Goal: Task Accomplishment & Management: Complete application form

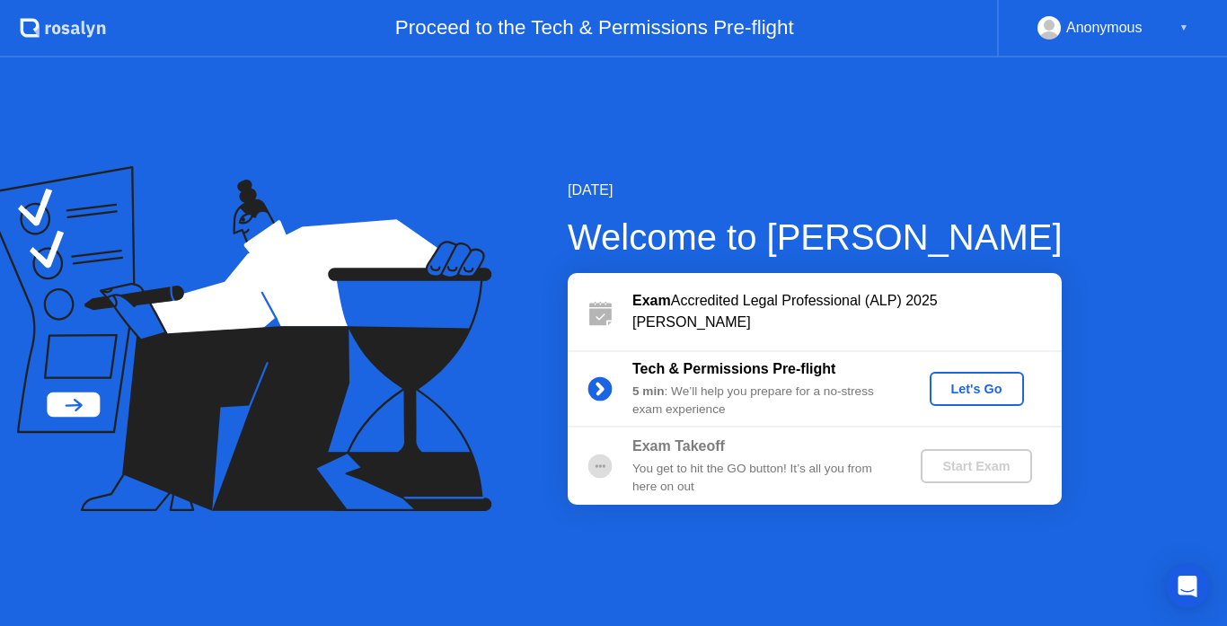
click at [959, 404] on button "Let's Go" at bounding box center [977, 389] width 94 height 34
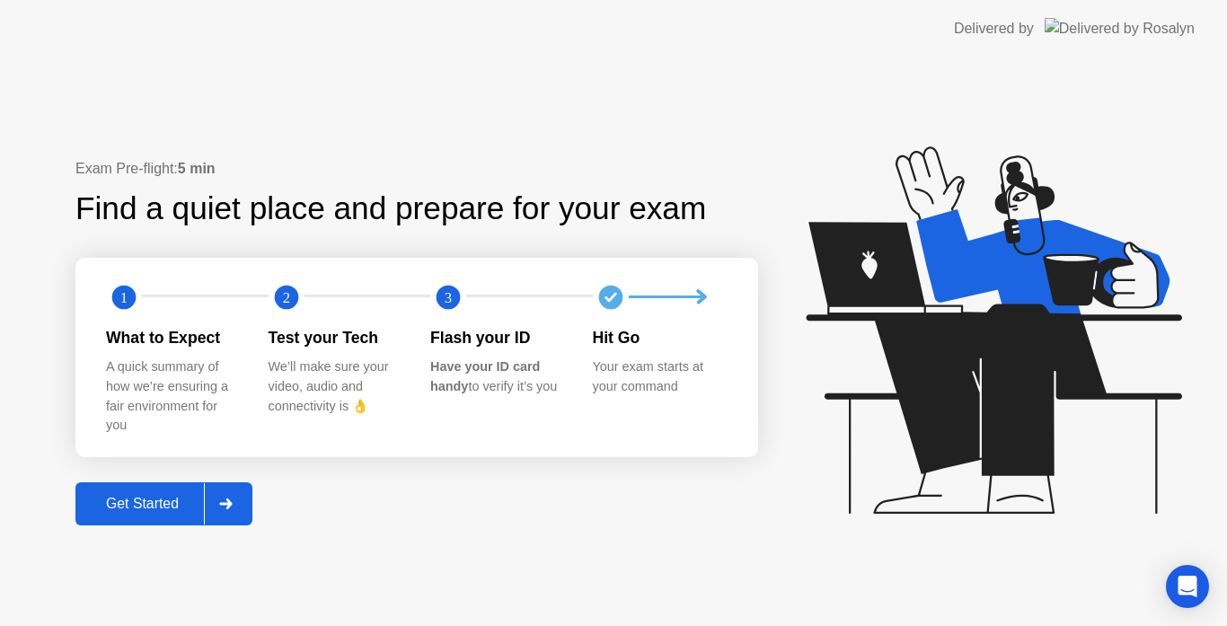
click at [145, 508] on div "Get Started" at bounding box center [142, 504] width 123 height 16
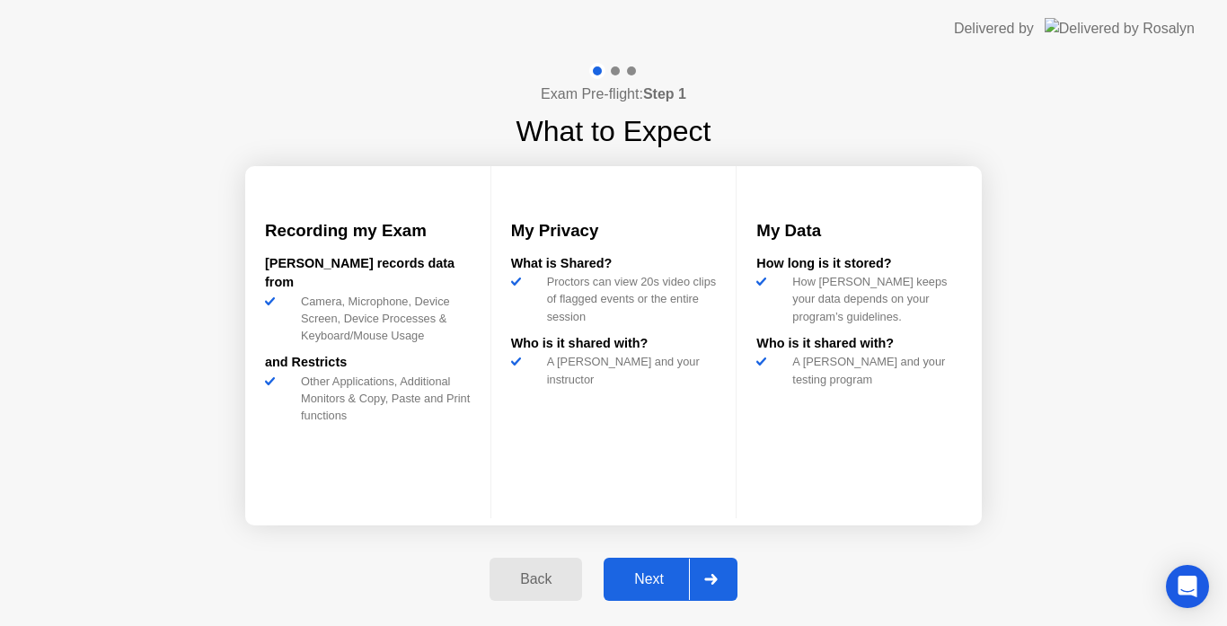
click at [647, 575] on div "Next" at bounding box center [649, 579] width 80 height 16
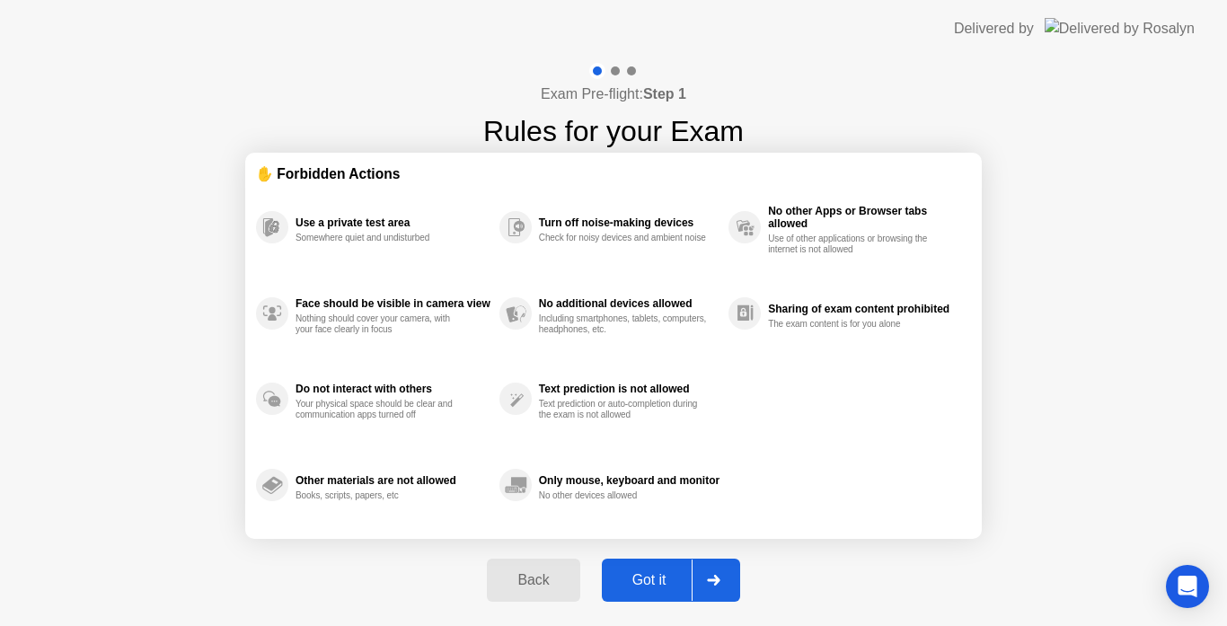
click at [646, 575] on div "Got it" at bounding box center [649, 580] width 84 height 16
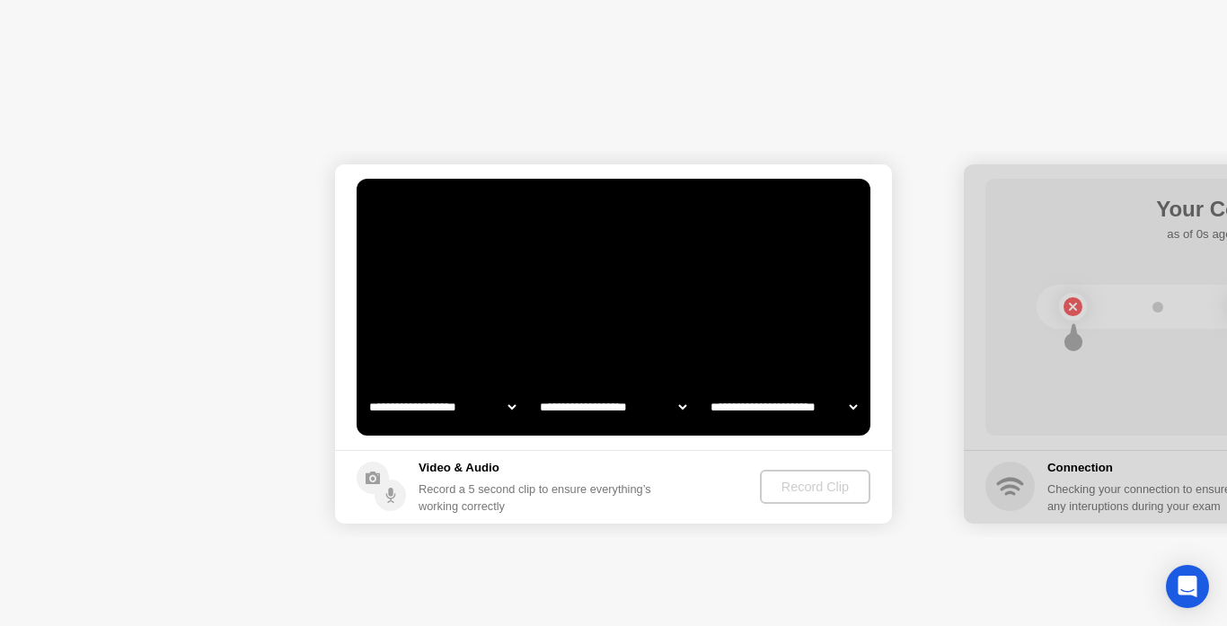
select select "**********"
select select "*******"
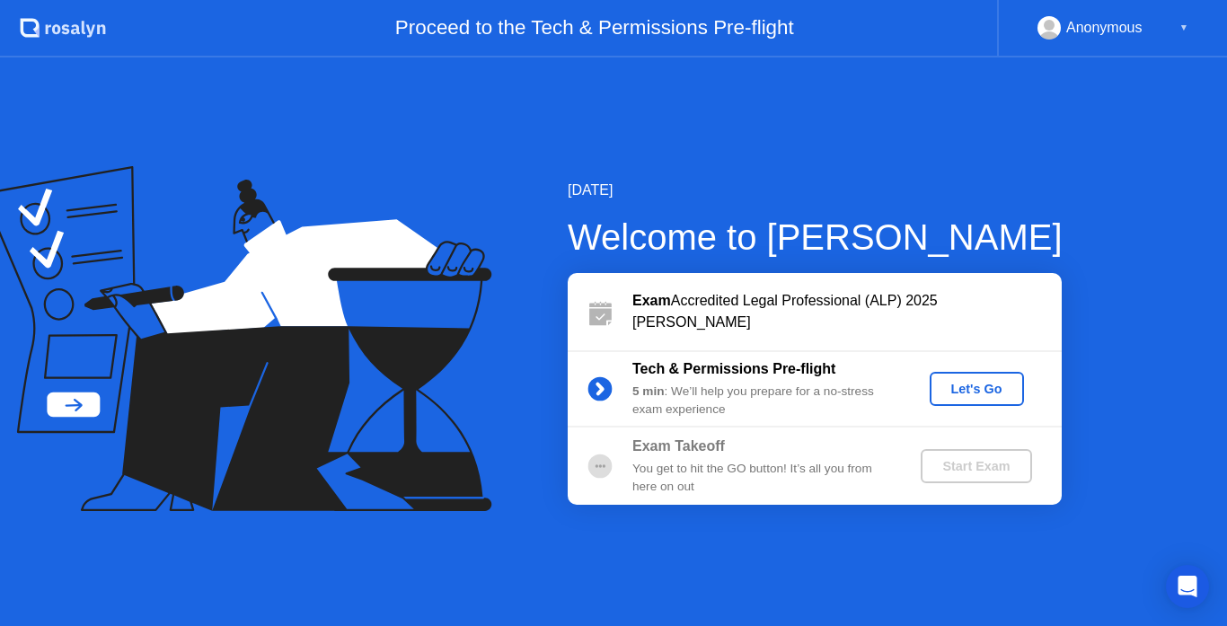
click at [970, 395] on div "Let's Go" at bounding box center [977, 389] width 80 height 14
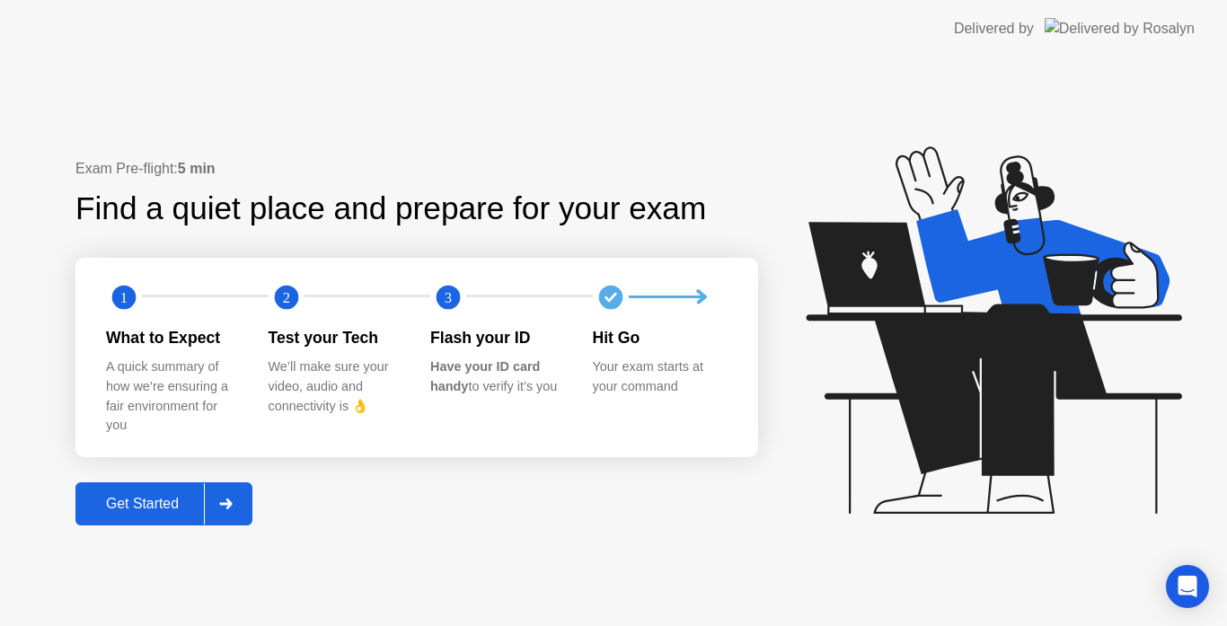
click at [148, 512] on div "Get Started" at bounding box center [142, 504] width 123 height 16
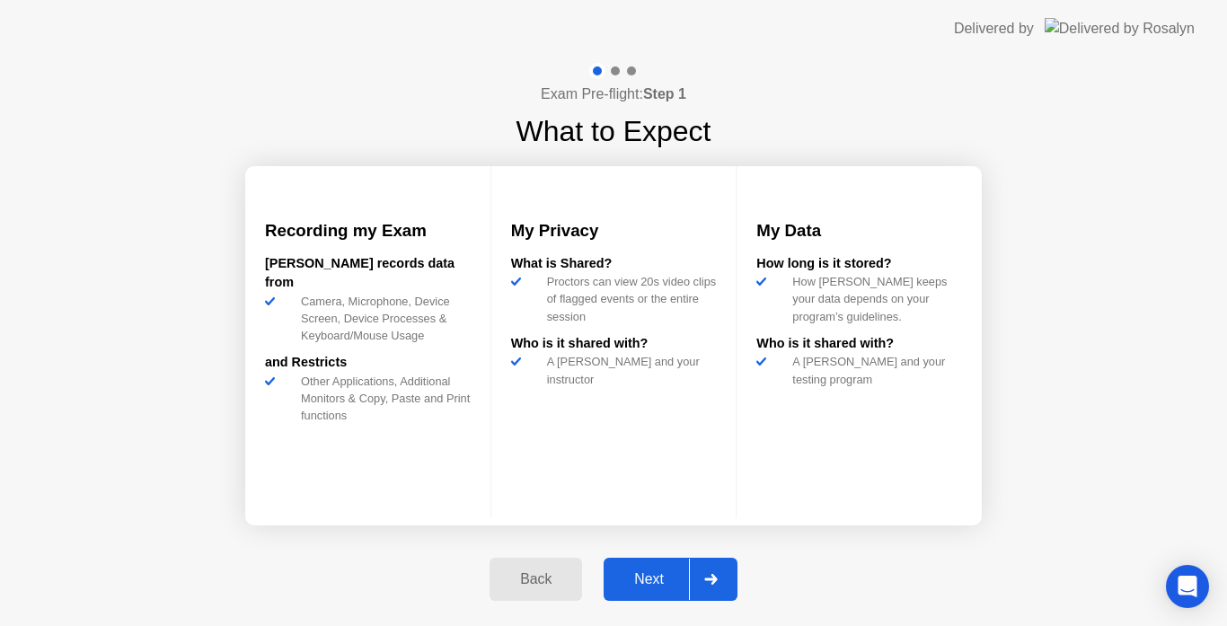
click at [660, 576] on div "Next" at bounding box center [649, 579] width 80 height 16
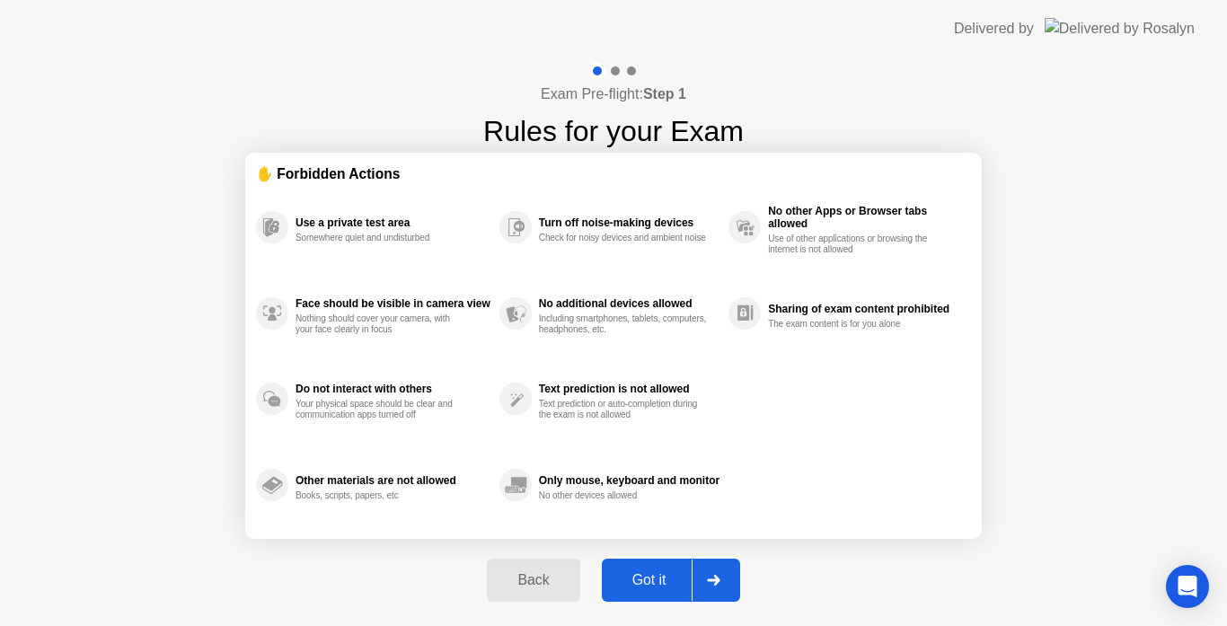
click at [650, 567] on button "Got it" at bounding box center [671, 580] width 138 height 43
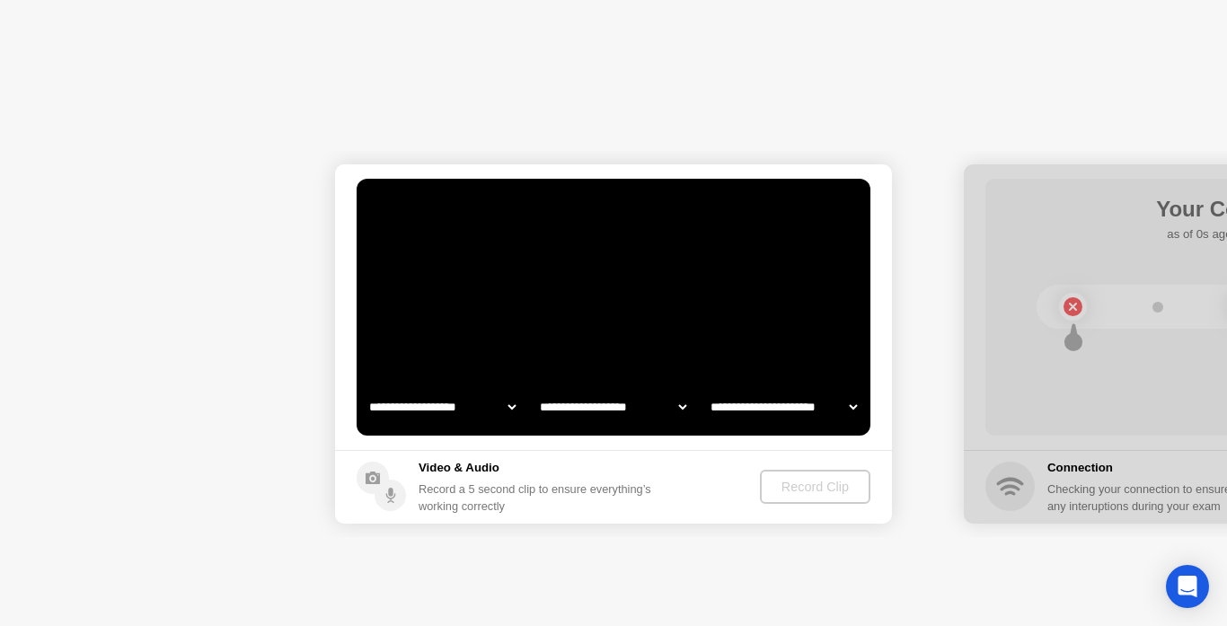
select select "**********"
select select "*******"
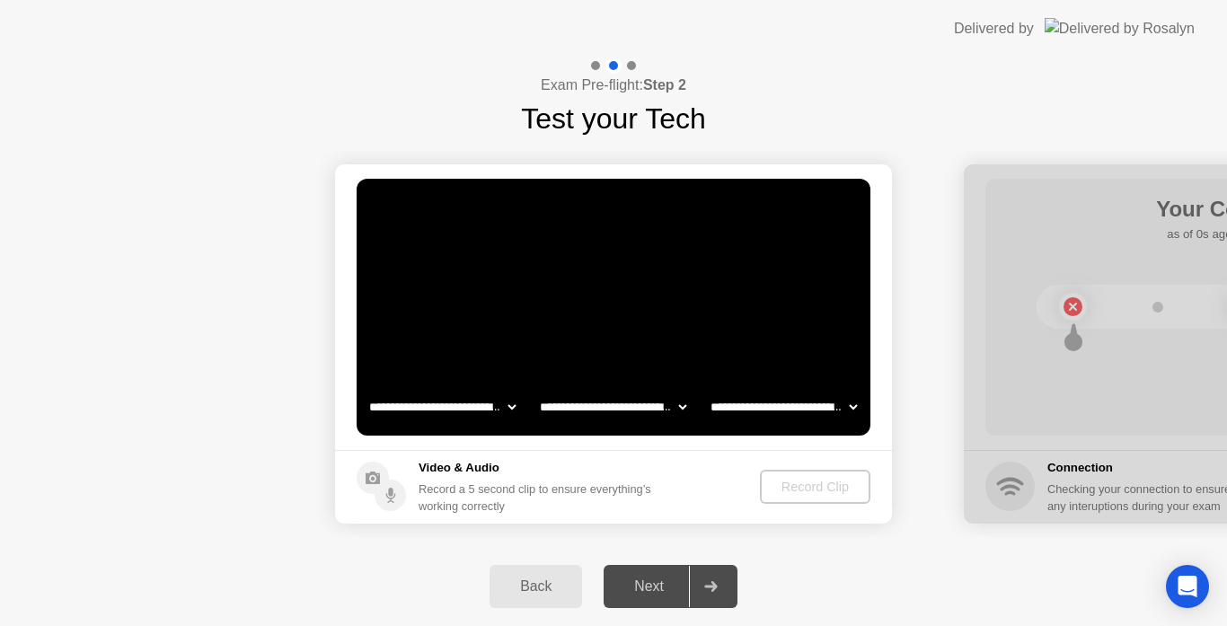
click at [894, 556] on div "Back Next" at bounding box center [613, 586] width 1227 height 79
click at [810, 481] on div "Record Clip" at bounding box center [816, 487] width 96 height 14
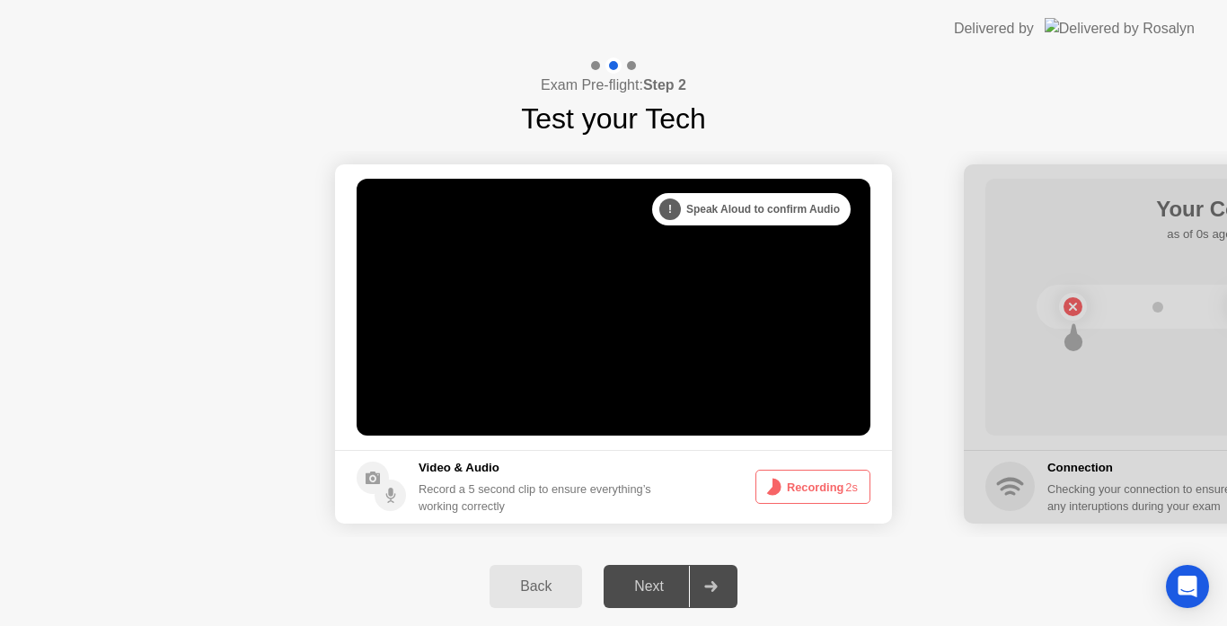
click at [807, 492] on button "Recording 2s" at bounding box center [813, 487] width 115 height 34
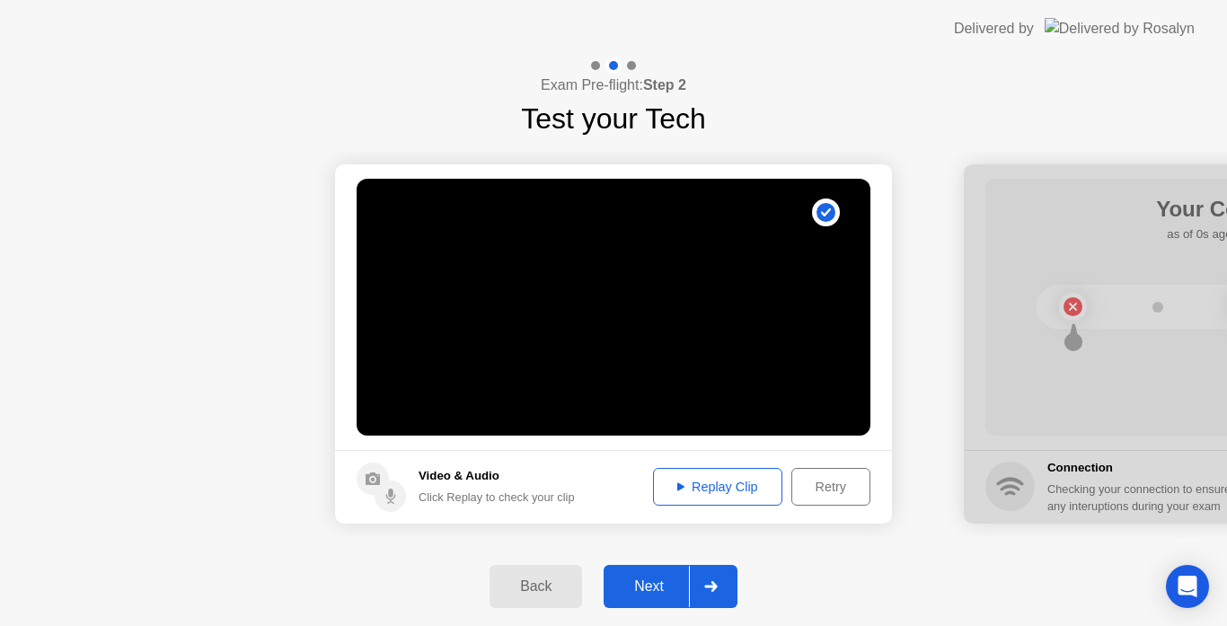
click at [650, 579] on div "Next" at bounding box center [649, 587] width 80 height 16
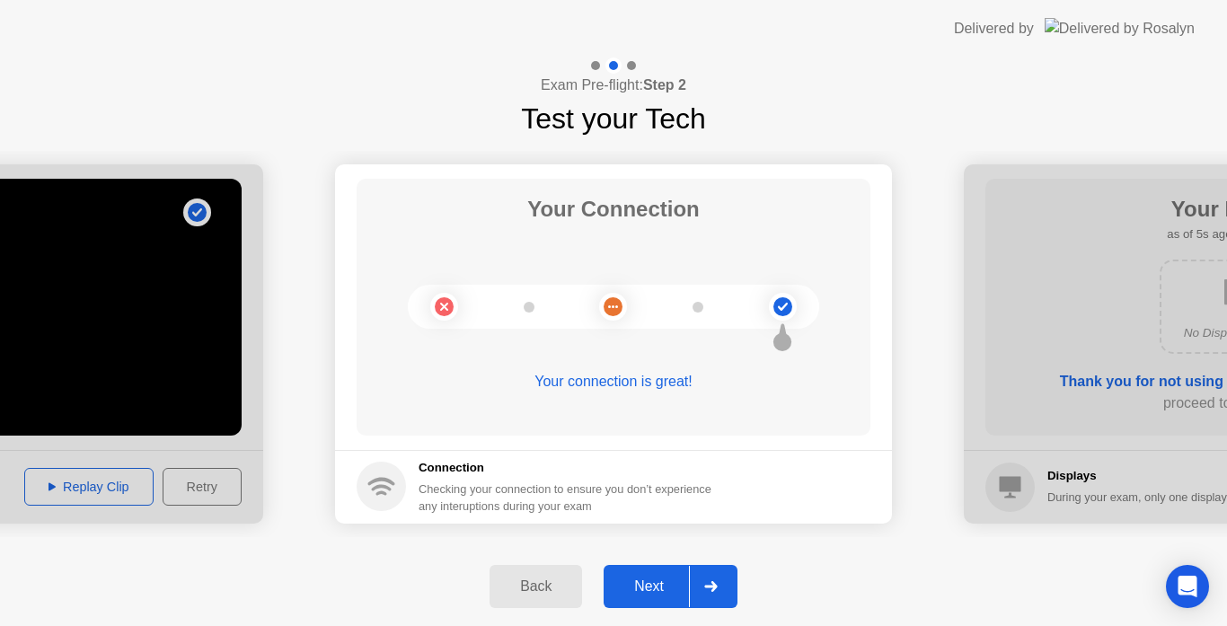
drag, startPoint x: 650, startPoint y: 577, endPoint x: 809, endPoint y: 573, distance: 159.1
click at [786, 625] on html "**********" at bounding box center [613, 313] width 1227 height 626
click at [639, 585] on div "Next" at bounding box center [649, 587] width 80 height 16
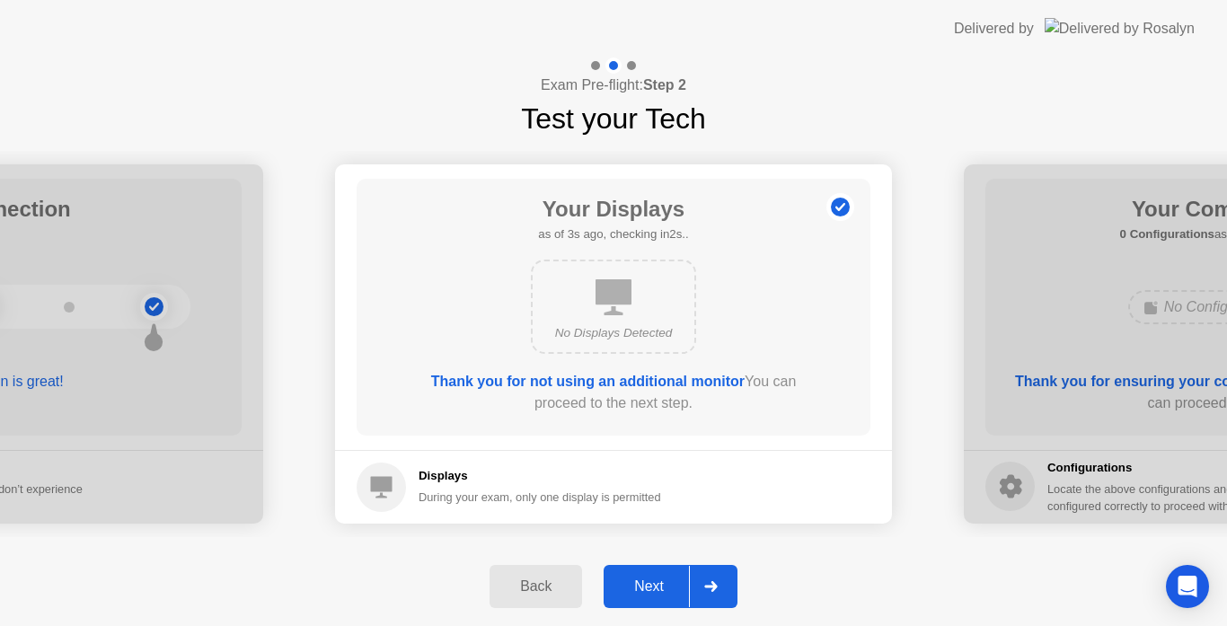
click at [664, 584] on div "Next" at bounding box center [649, 587] width 80 height 16
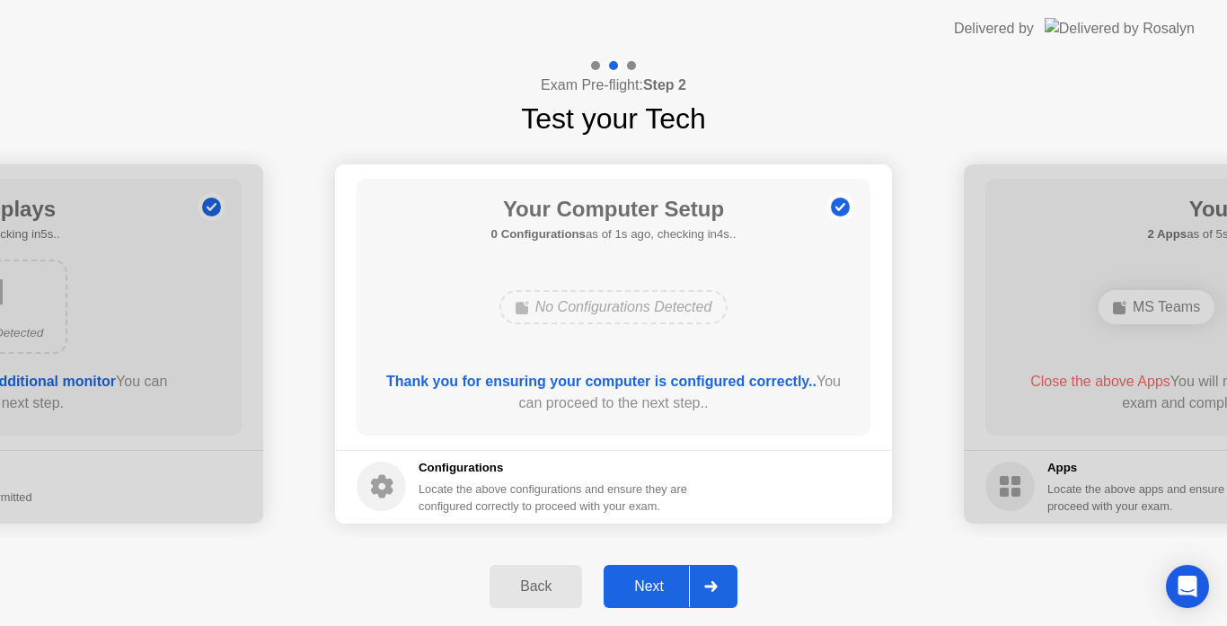
click at [664, 584] on div "Next" at bounding box center [649, 587] width 80 height 16
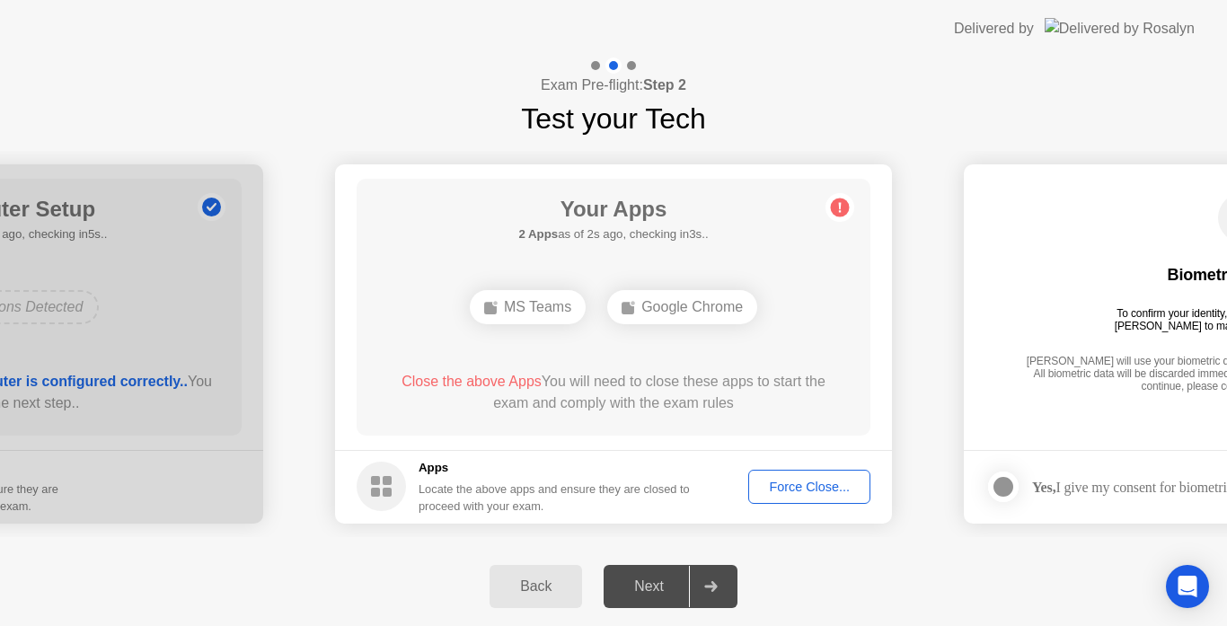
click at [676, 579] on div "Next" at bounding box center [649, 587] width 80 height 16
click at [799, 490] on div "Force Close..." at bounding box center [810, 487] width 110 height 14
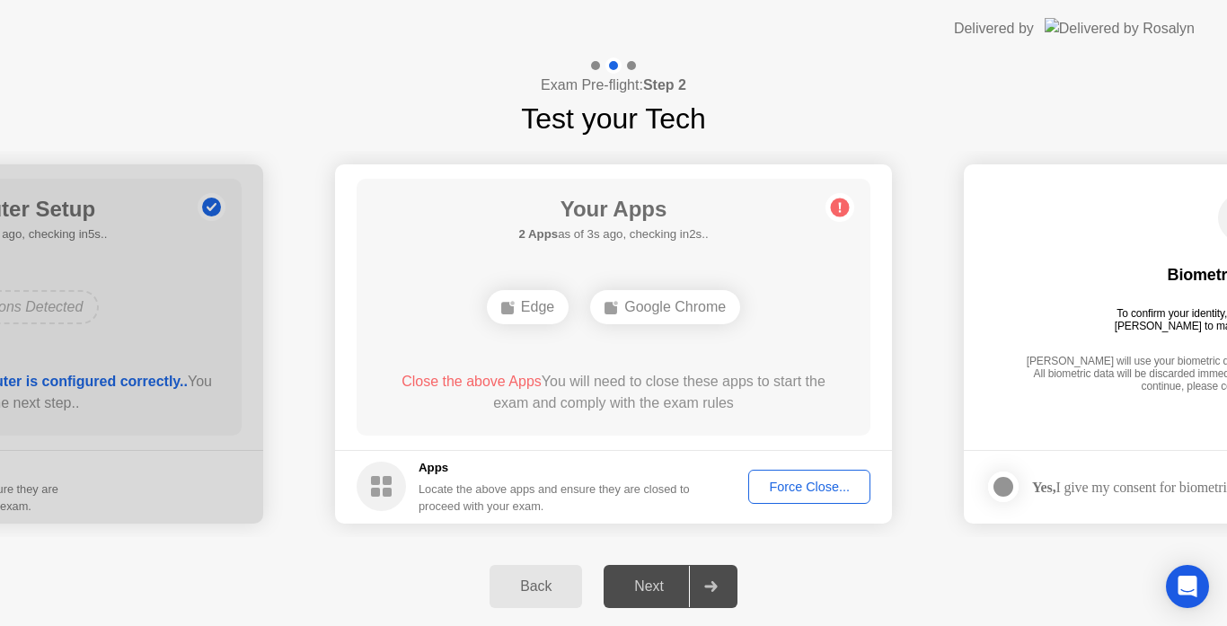
click at [666, 589] on div "Next" at bounding box center [649, 587] width 80 height 16
click at [1210, 98] on div "Exam Pre-flight: Step 2 Test your Tech" at bounding box center [613, 98] width 1227 height 83
drag, startPoint x: 1127, startPoint y: 241, endPoint x: 1118, endPoint y: 248, distance: 10.8
click at [1118, 248] on div "Biometrics Consent To confirm your identity, your testing program requires Rosa…" at bounding box center [1243, 294] width 514 height 231
click at [594, 435] on div "Your Apps Searching for disallowed apps... Edge Google Chrome Close the above A…" at bounding box center [614, 307] width 514 height 257
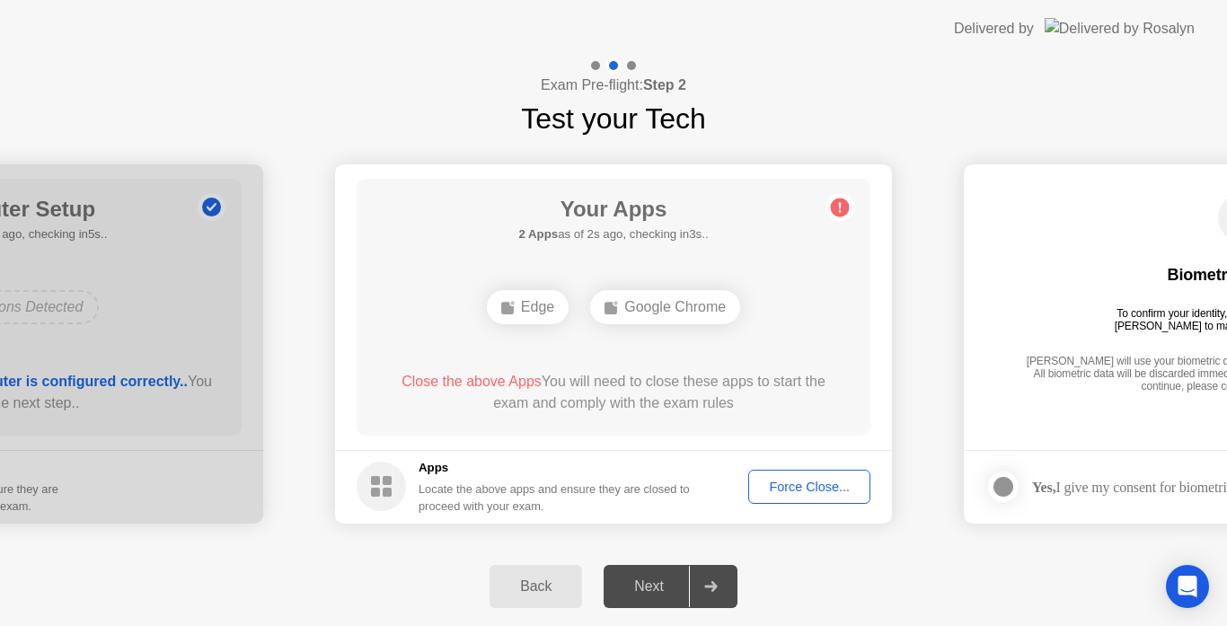
click at [636, 294] on div "Google Chrome" at bounding box center [665, 307] width 150 height 34
click at [482, 377] on span "Close the above Apps" at bounding box center [472, 381] width 140 height 15
click at [803, 489] on div "Force Close..." at bounding box center [810, 487] width 110 height 14
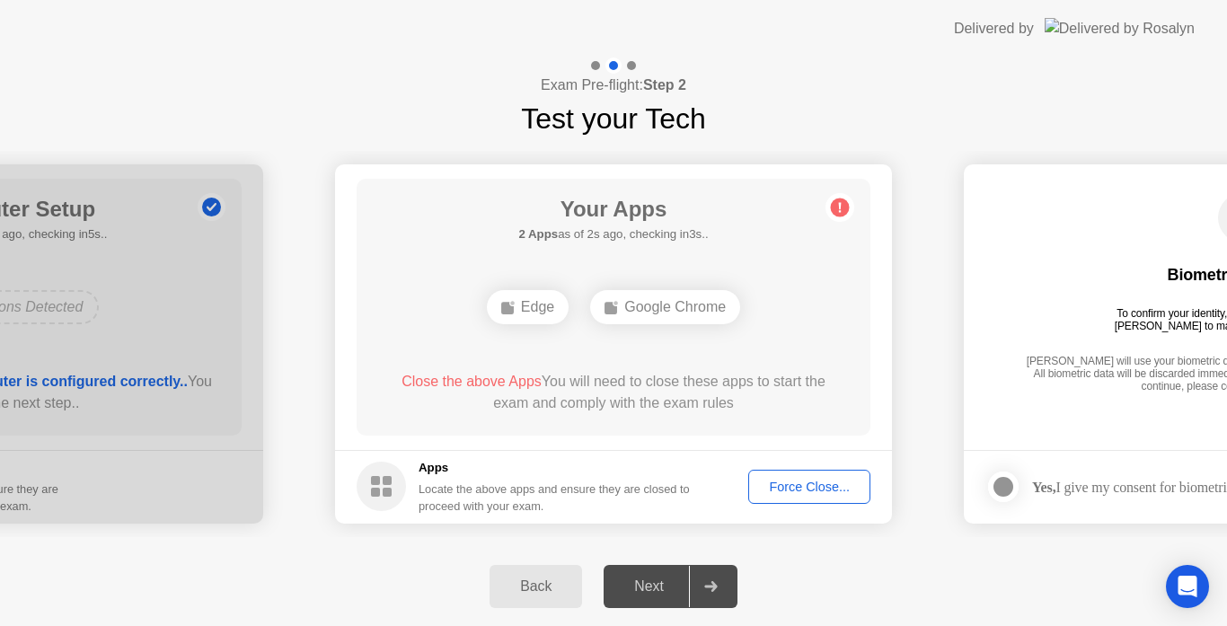
click at [795, 493] on div "Force Close..." at bounding box center [810, 487] width 110 height 14
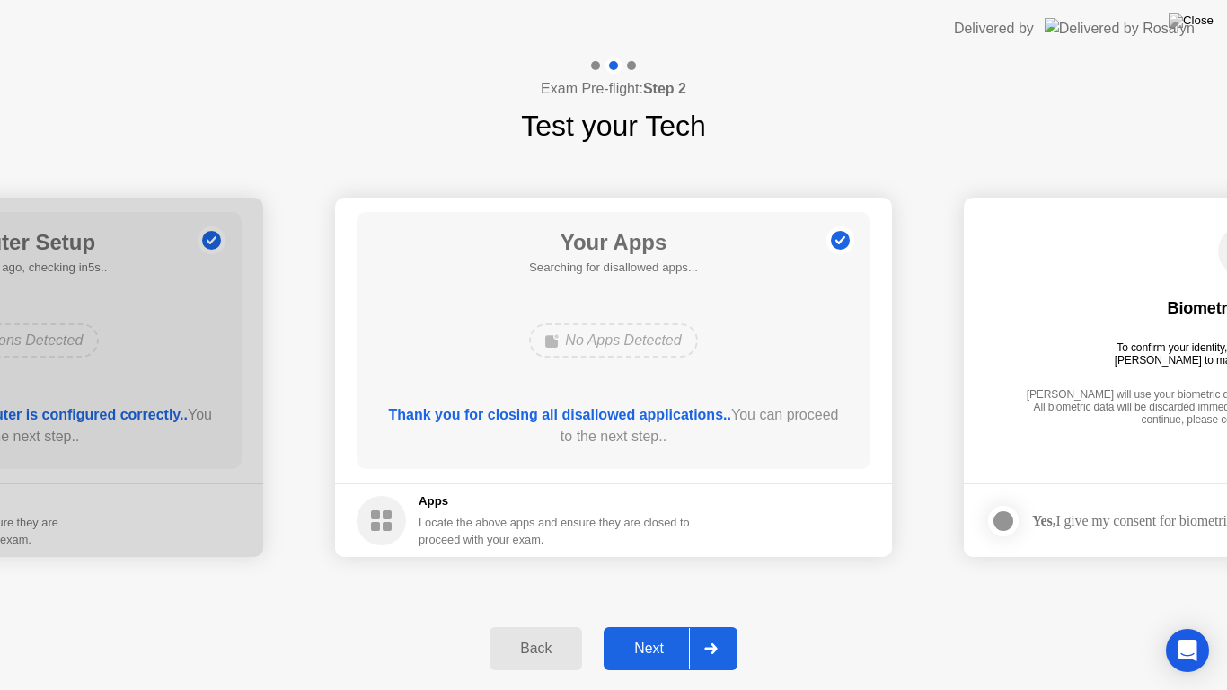
click at [667, 625] on div "Next" at bounding box center [649, 649] width 80 height 16
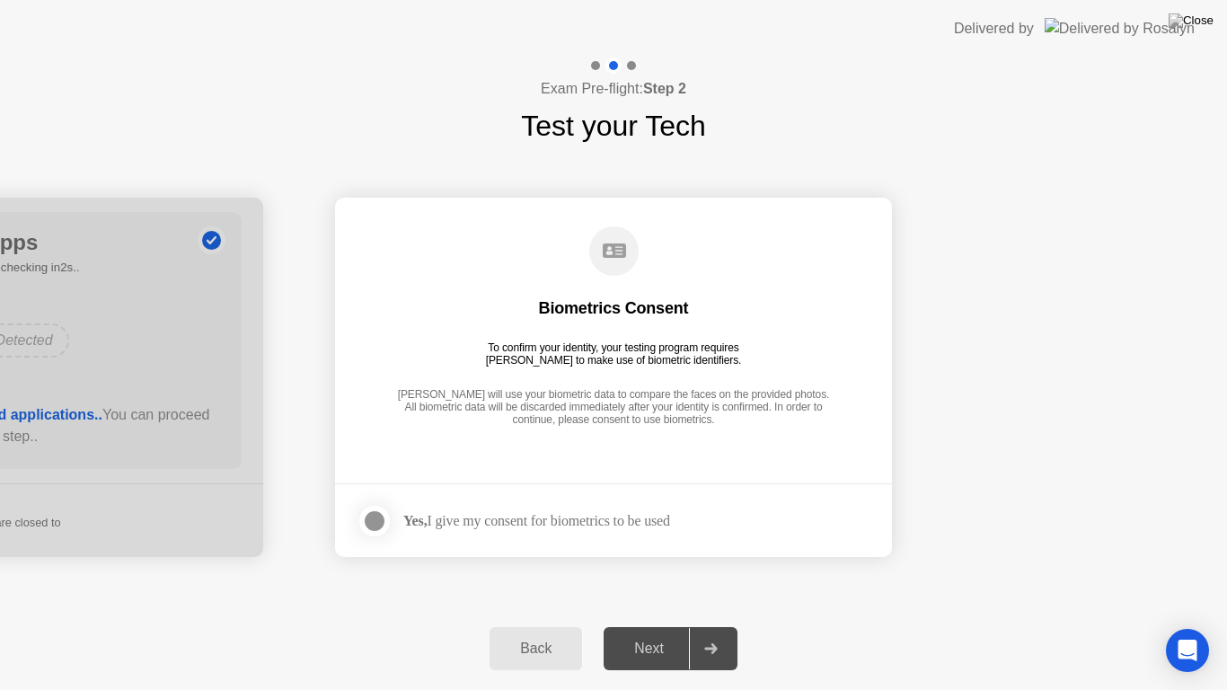
click at [368, 525] on div at bounding box center [375, 521] width 22 height 22
click at [655, 625] on div "Next" at bounding box center [649, 649] width 80 height 16
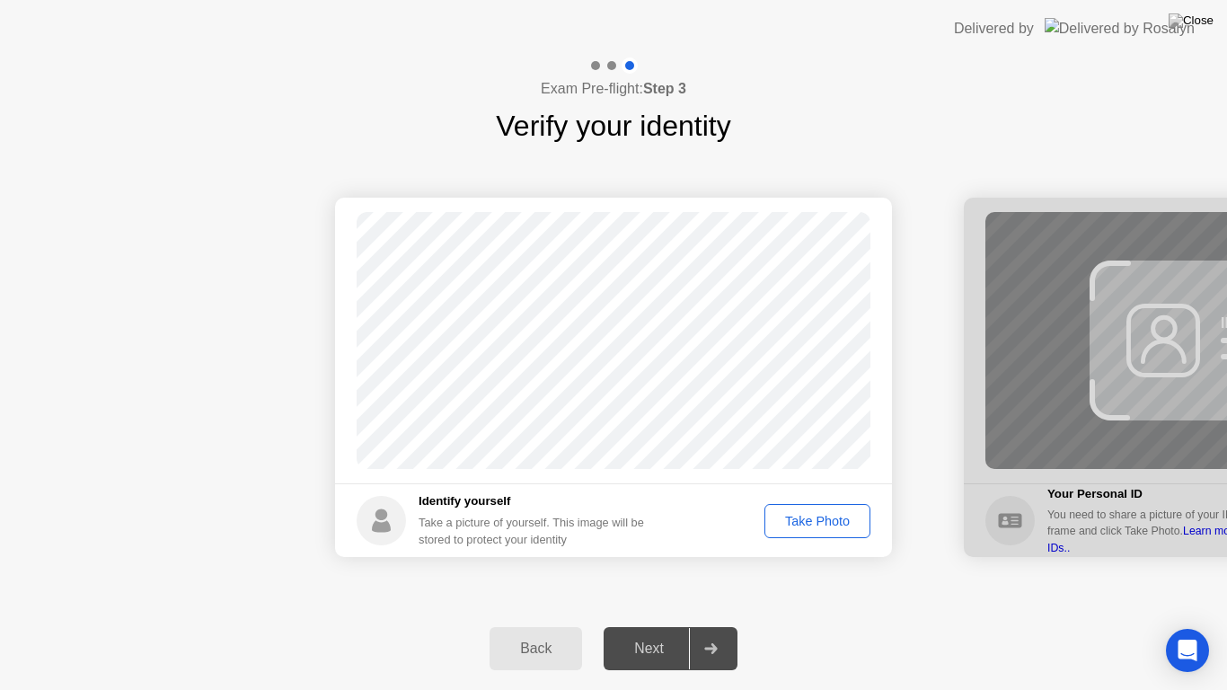
click at [824, 516] on div "Take Photo" at bounding box center [817, 521] width 93 height 14
click at [818, 526] on div "Retake" at bounding box center [829, 521] width 70 height 14
click at [818, 526] on div "Take Photo" at bounding box center [817, 521] width 93 height 14
click at [654, 625] on div "Next" at bounding box center [649, 649] width 80 height 16
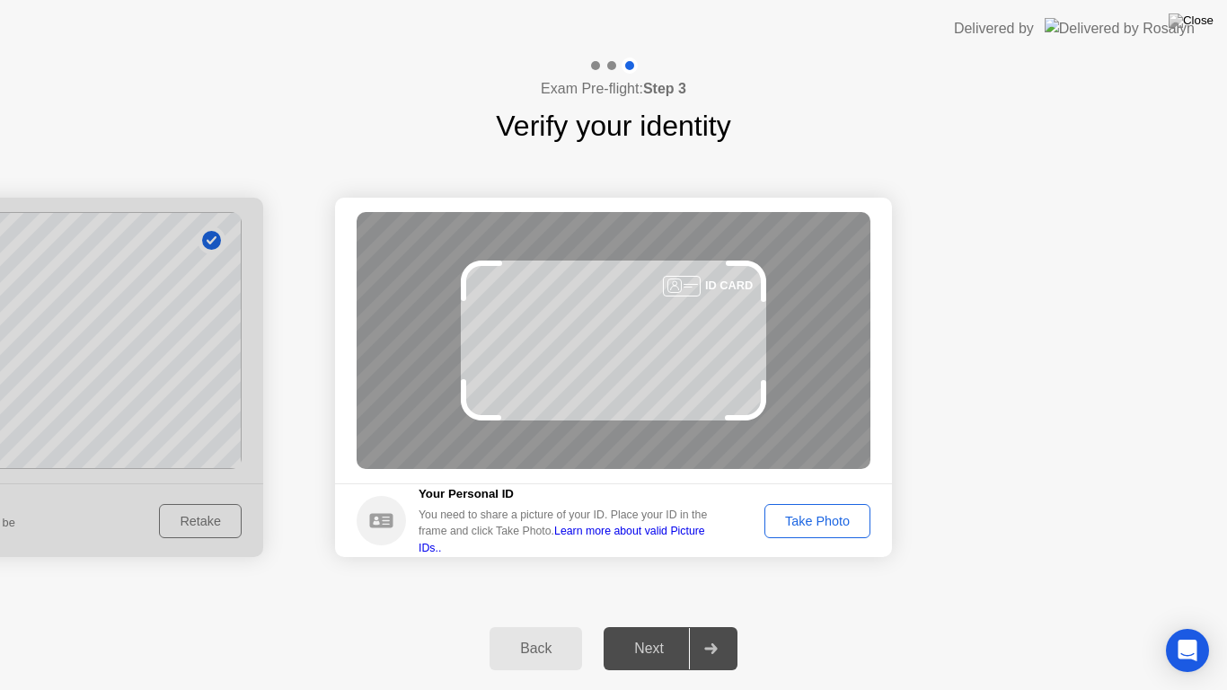
click at [817, 519] on div "Take Photo" at bounding box center [817, 521] width 93 height 14
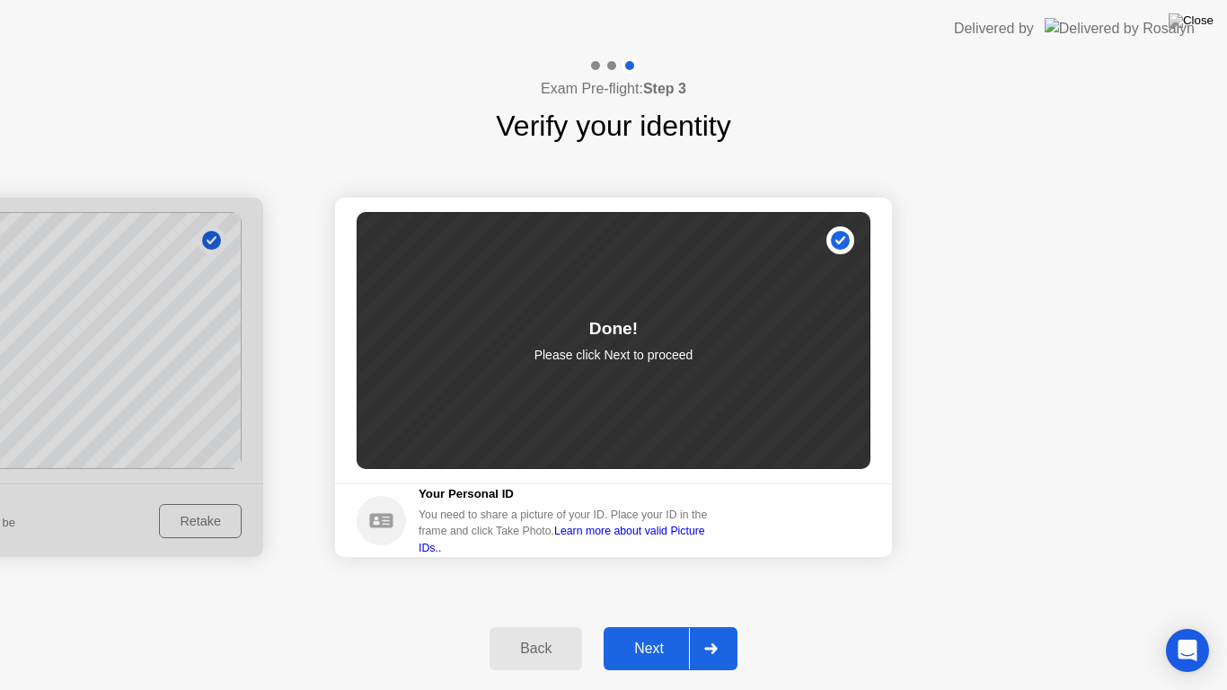
click at [632, 625] on div "Next" at bounding box center [649, 649] width 80 height 16
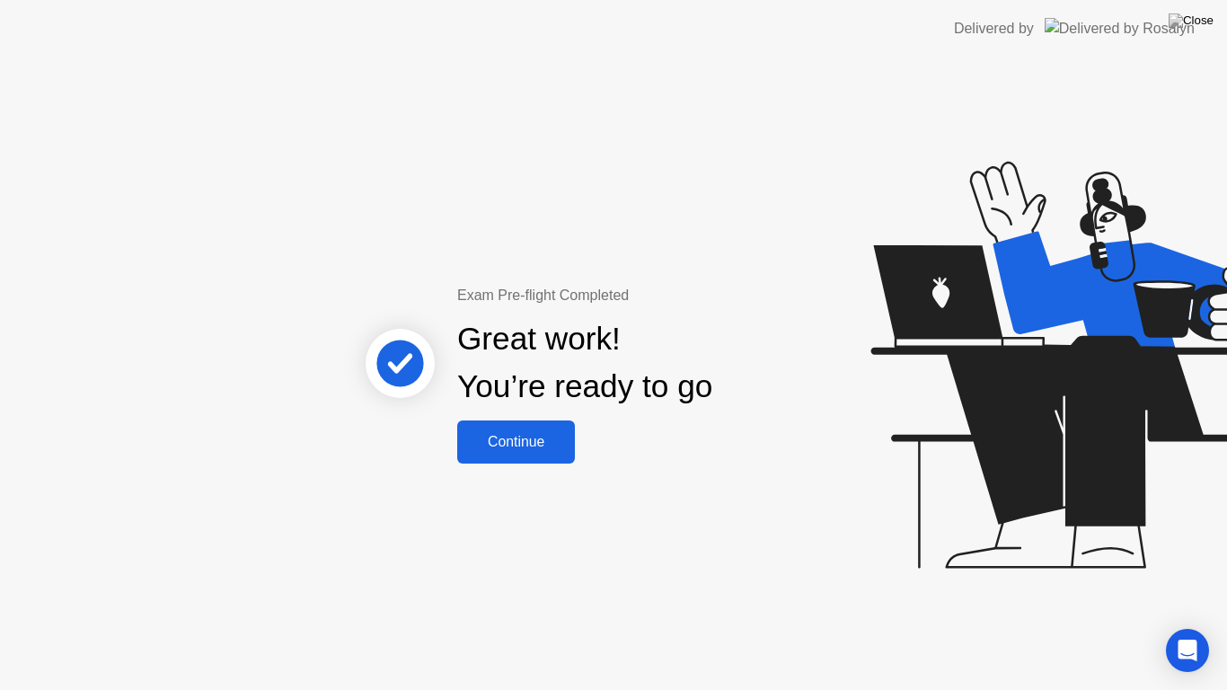
click at [517, 443] on div "Continue" at bounding box center [516, 442] width 107 height 16
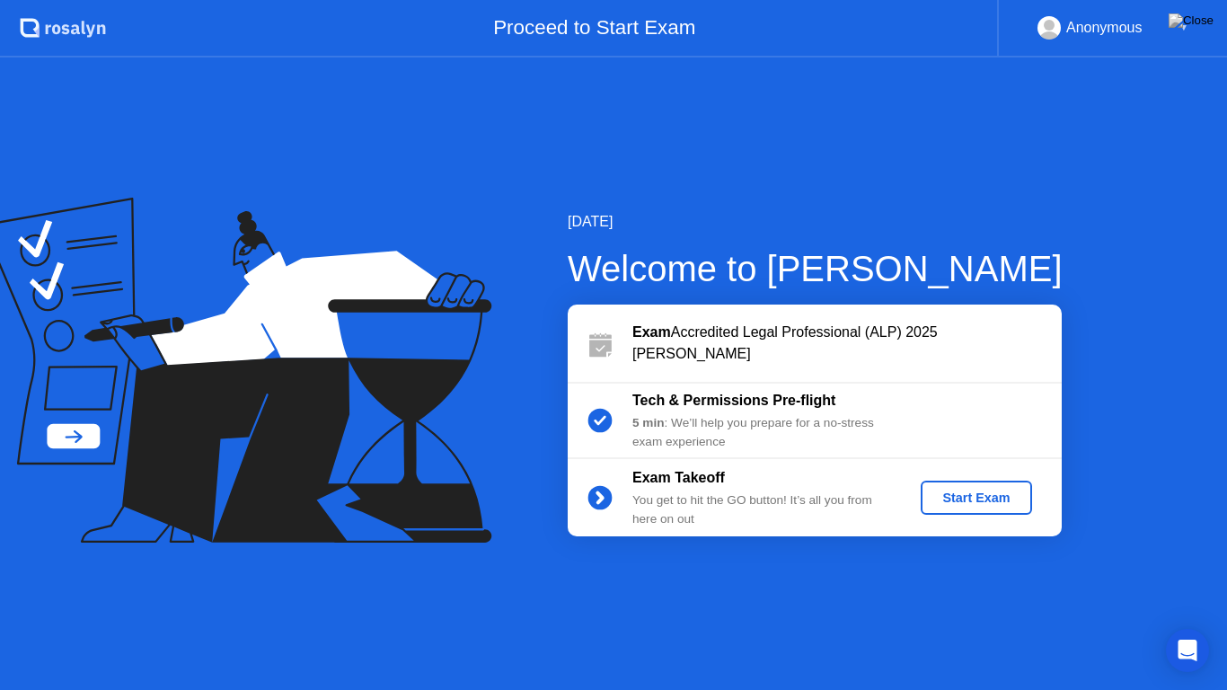
click at [936, 508] on button "Start Exam" at bounding box center [976, 498] width 110 height 34
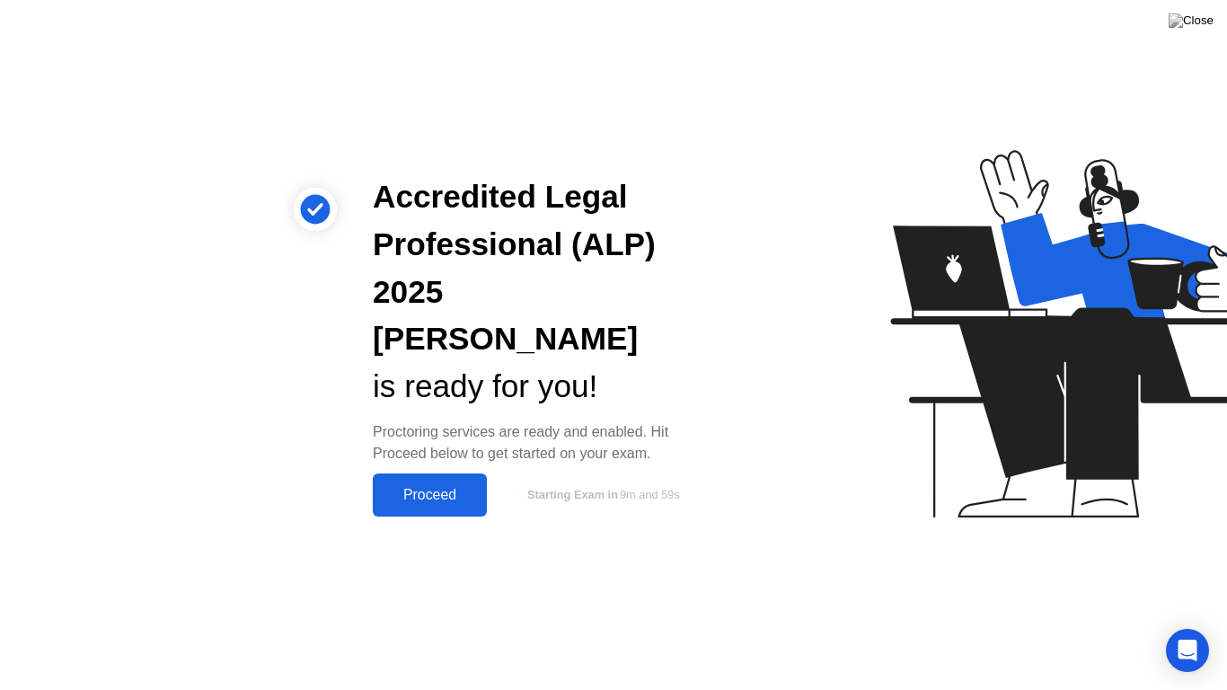
click at [446, 487] on div "Proceed" at bounding box center [429, 495] width 103 height 16
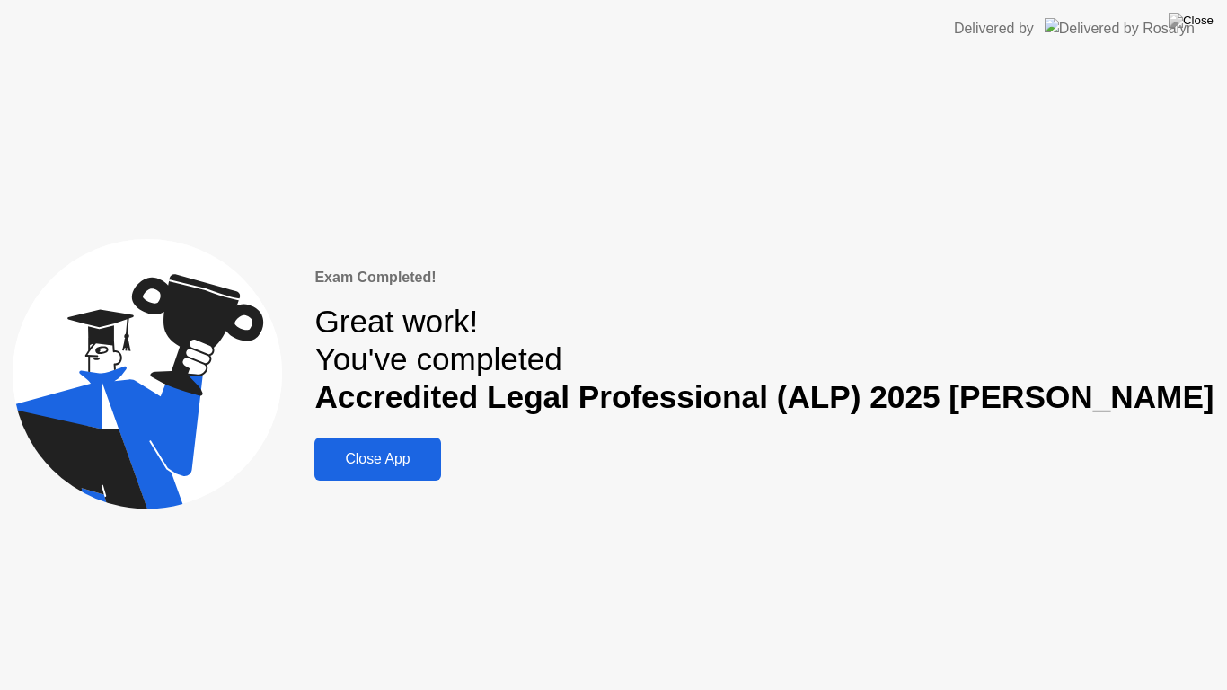
click at [435, 466] on div "Close App" at bounding box center [377, 459] width 115 height 16
